Goal: Task Accomplishment & Management: Manage account settings

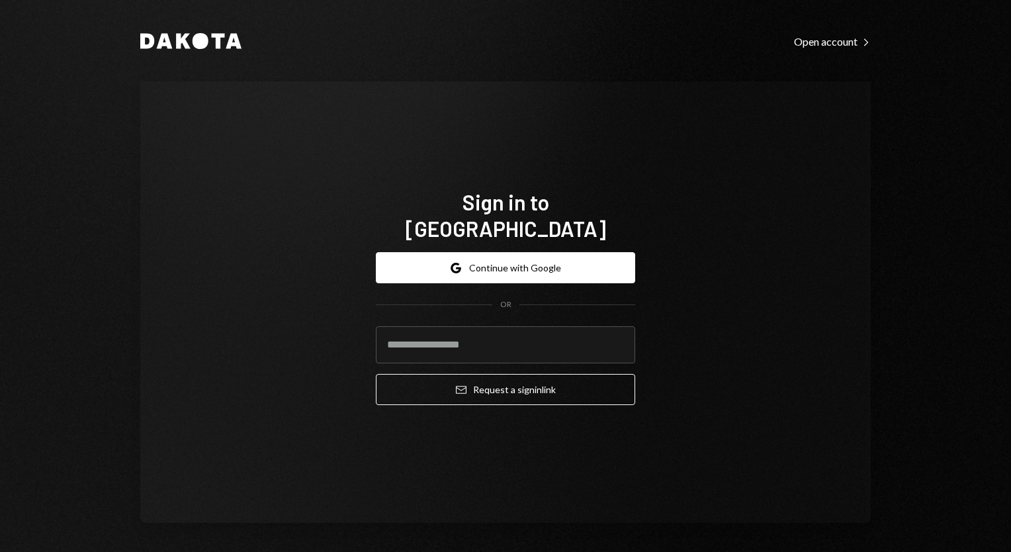
type input "**********"
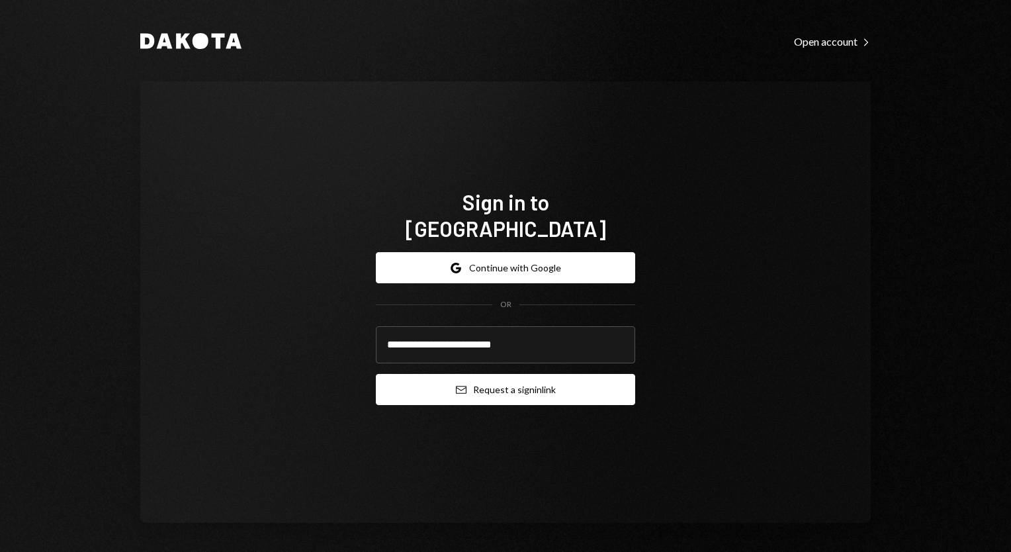
click at [462, 377] on button "Email Request a sign in link" at bounding box center [505, 389] width 259 height 31
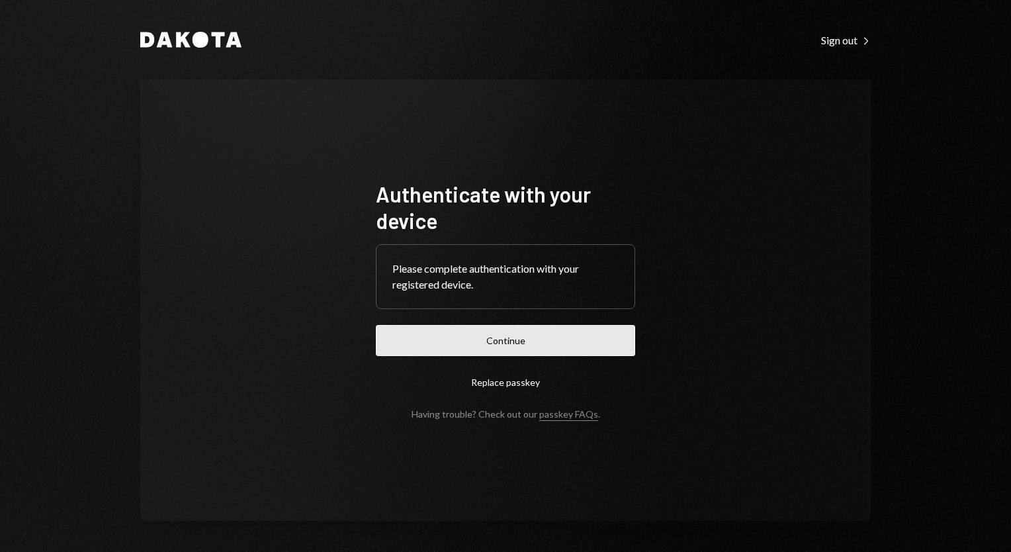
click at [510, 351] on button "Continue" at bounding box center [505, 340] width 259 height 31
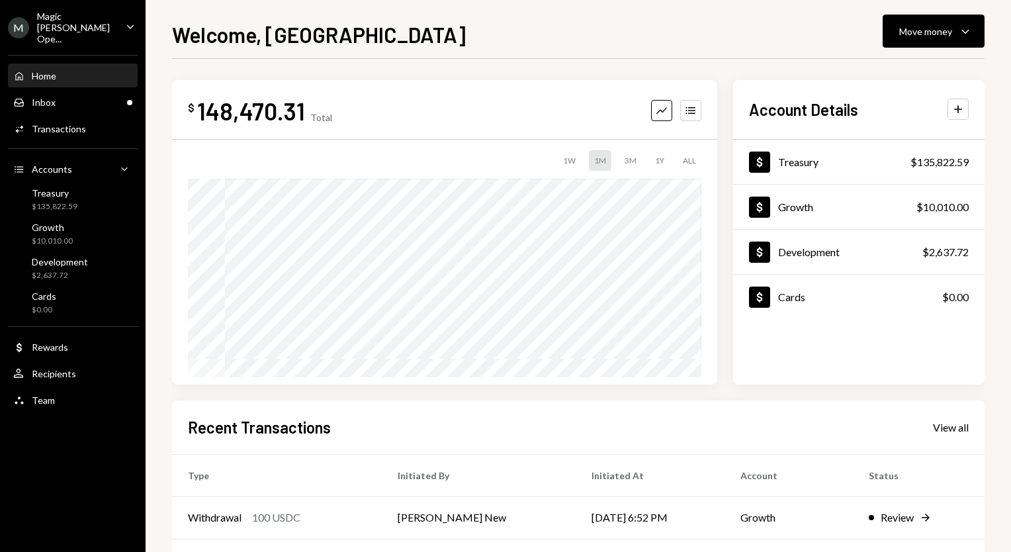
click at [98, 28] on div "Magic [PERSON_NAME] Ope..." at bounding box center [76, 28] width 78 height 34
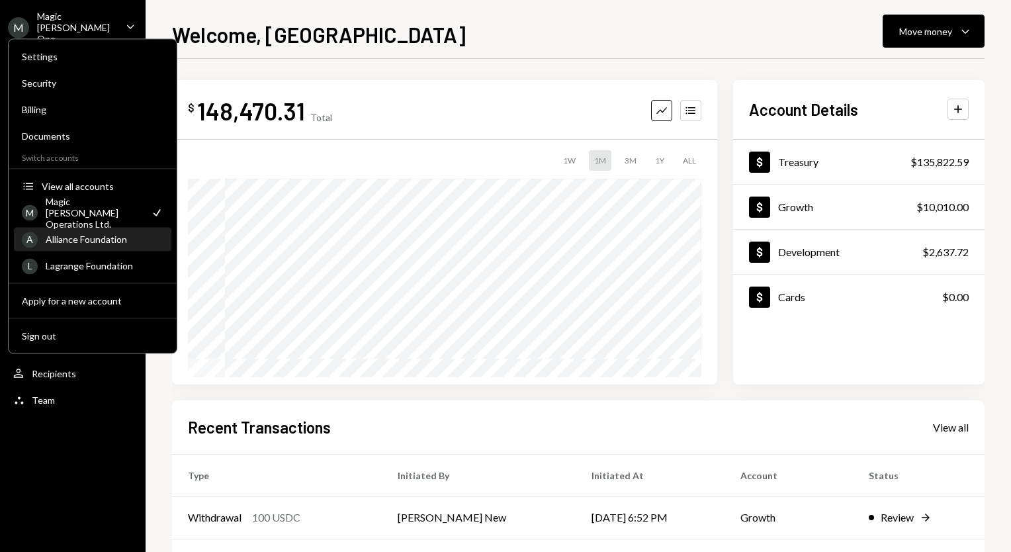
click at [87, 243] on div "Alliance Foundation" at bounding box center [105, 238] width 118 height 11
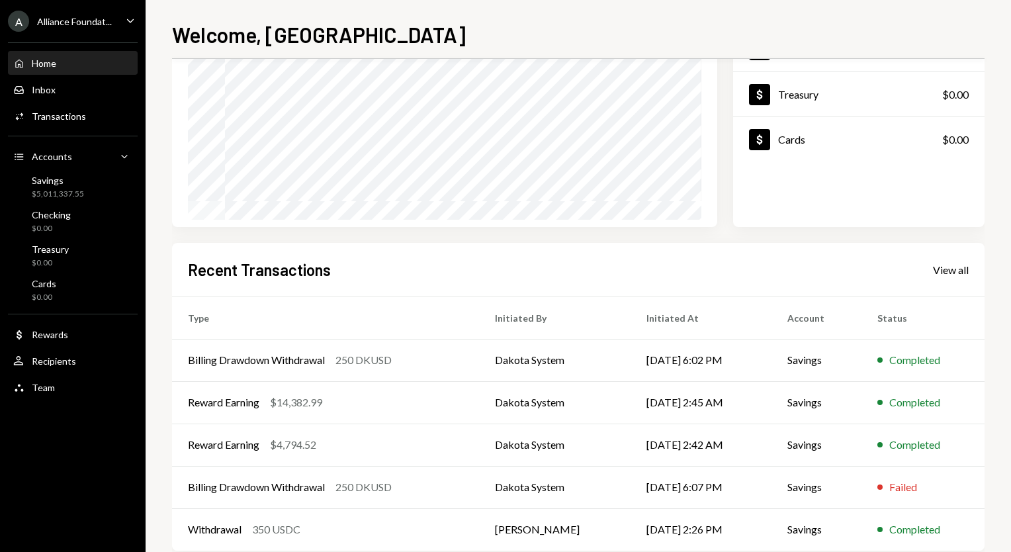
scroll to position [183, 0]
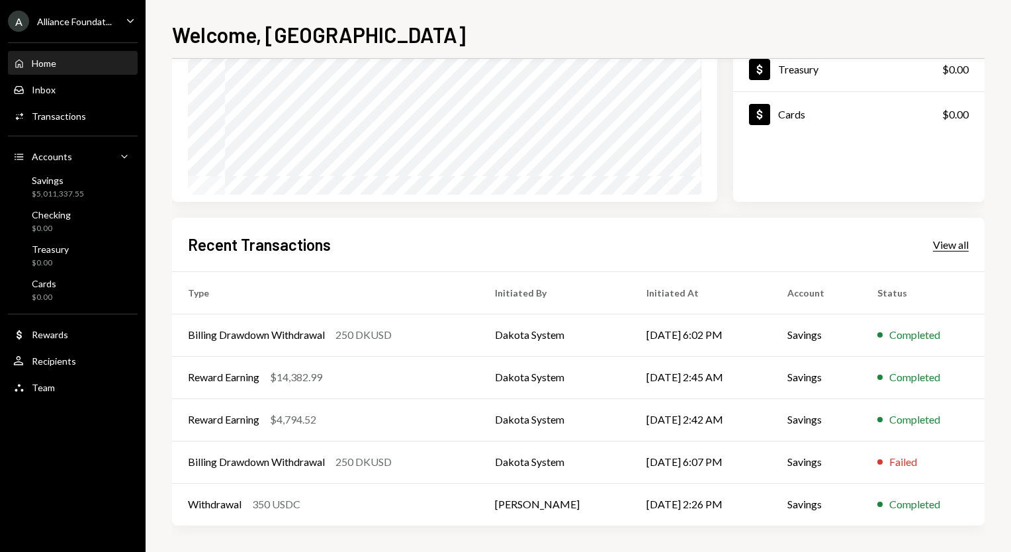
click at [951, 242] on div "View all" at bounding box center [950, 244] width 36 height 13
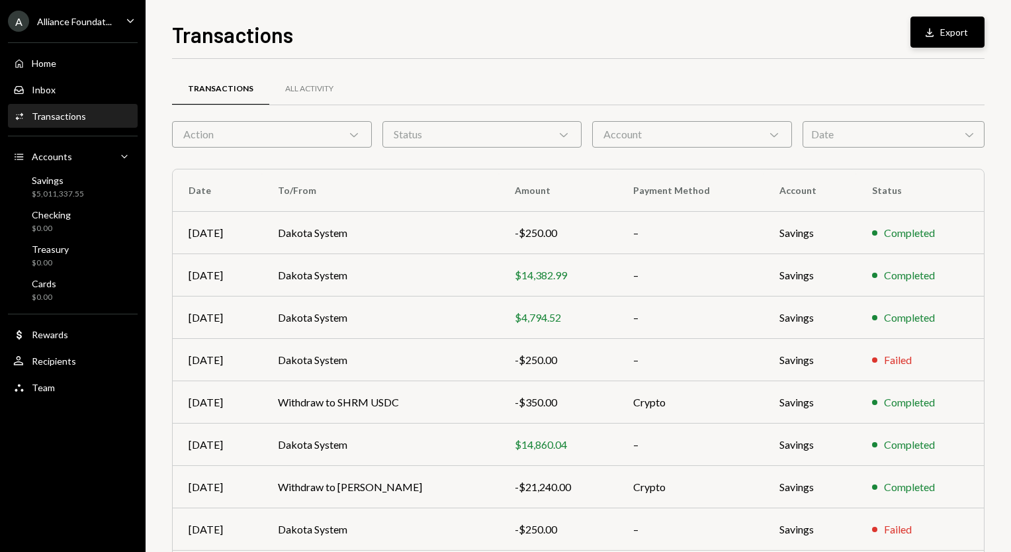
click at [942, 19] on button "Download Export" at bounding box center [947, 32] width 74 height 31
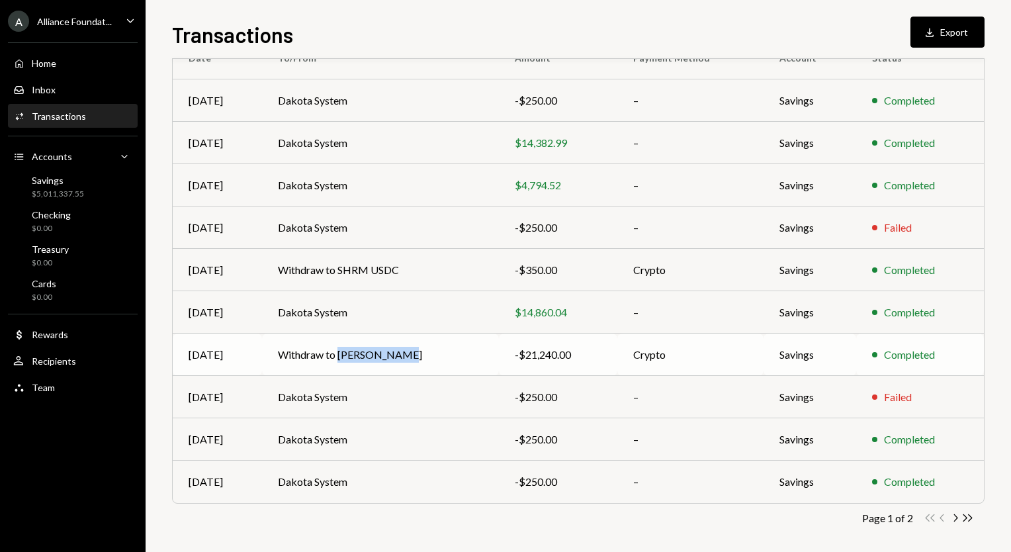
drag, startPoint x: 408, startPoint y: 356, endPoint x: 341, endPoint y: 360, distance: 66.9
click at [341, 360] on td "Withdraw to [PERSON_NAME]" at bounding box center [380, 354] width 237 height 42
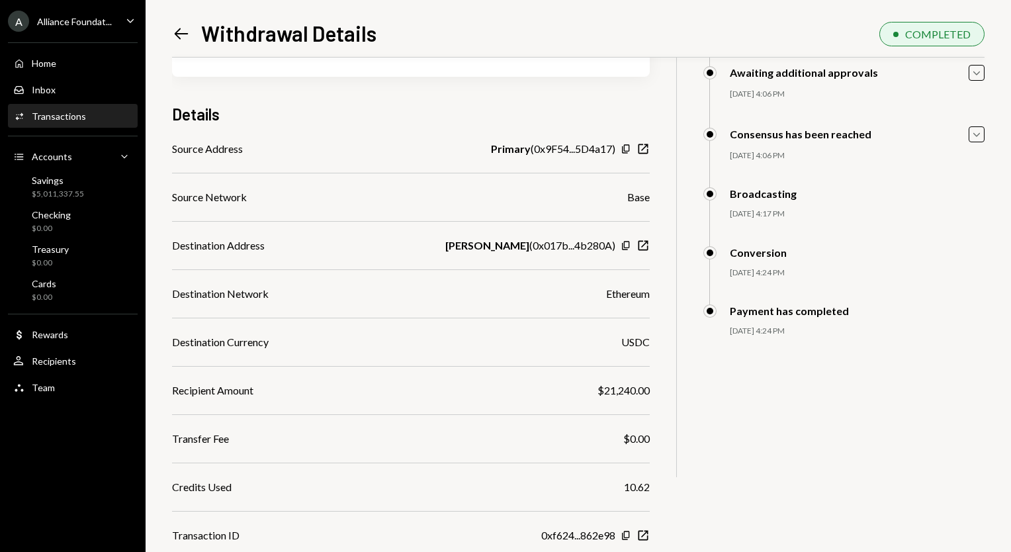
scroll to position [171, 0]
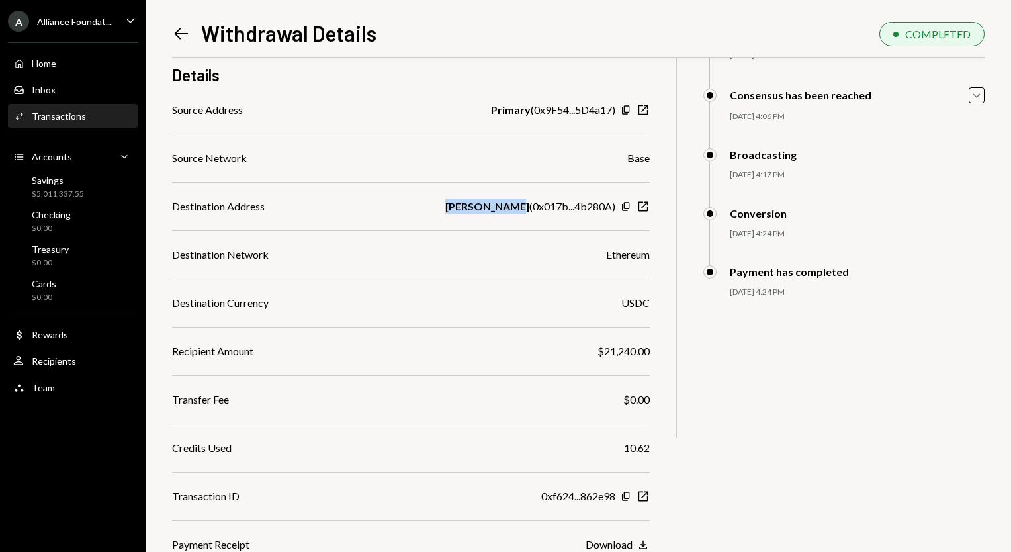
drag, startPoint x: 464, startPoint y: 206, endPoint x: 525, endPoint y: 210, distance: 60.9
click at [525, 210] on div "Destination Address [PERSON_NAME] ( 0x017b...4b280A ) Copy New Window" at bounding box center [410, 206] width 477 height 16
copy b "[PERSON_NAME]"
click at [117, 20] on div "A Alliance Foundat... Caret Down" at bounding box center [72, 21] width 145 height 21
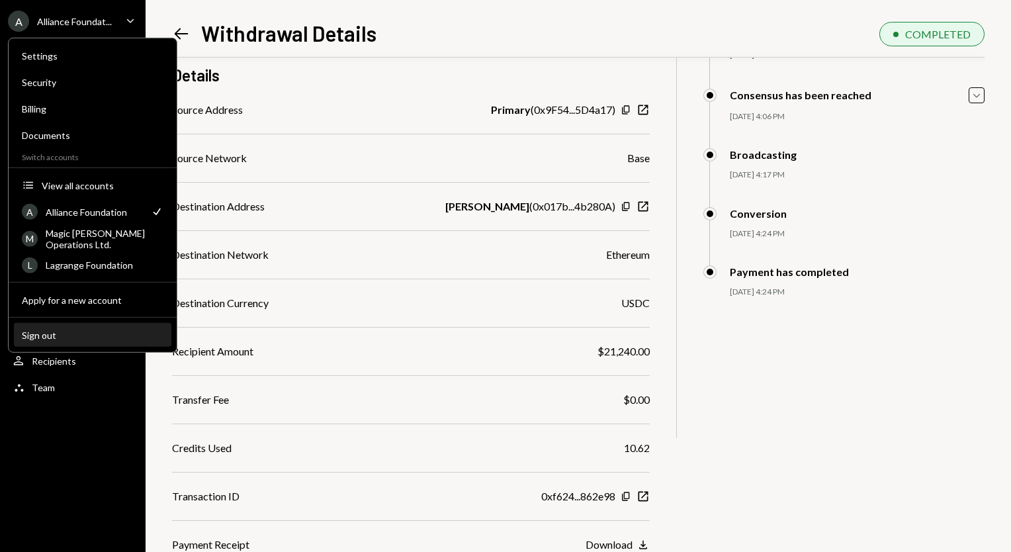
click at [58, 332] on div "Sign out" at bounding box center [93, 334] width 142 height 11
